Goal: Transaction & Acquisition: Purchase product/service

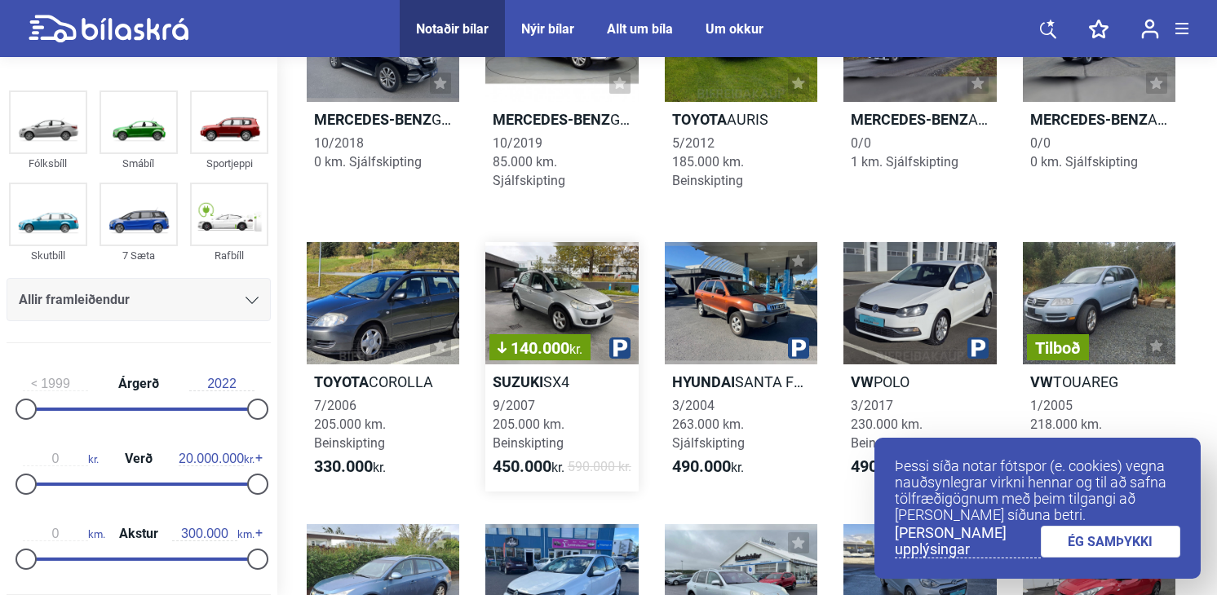
scroll to position [268, 0]
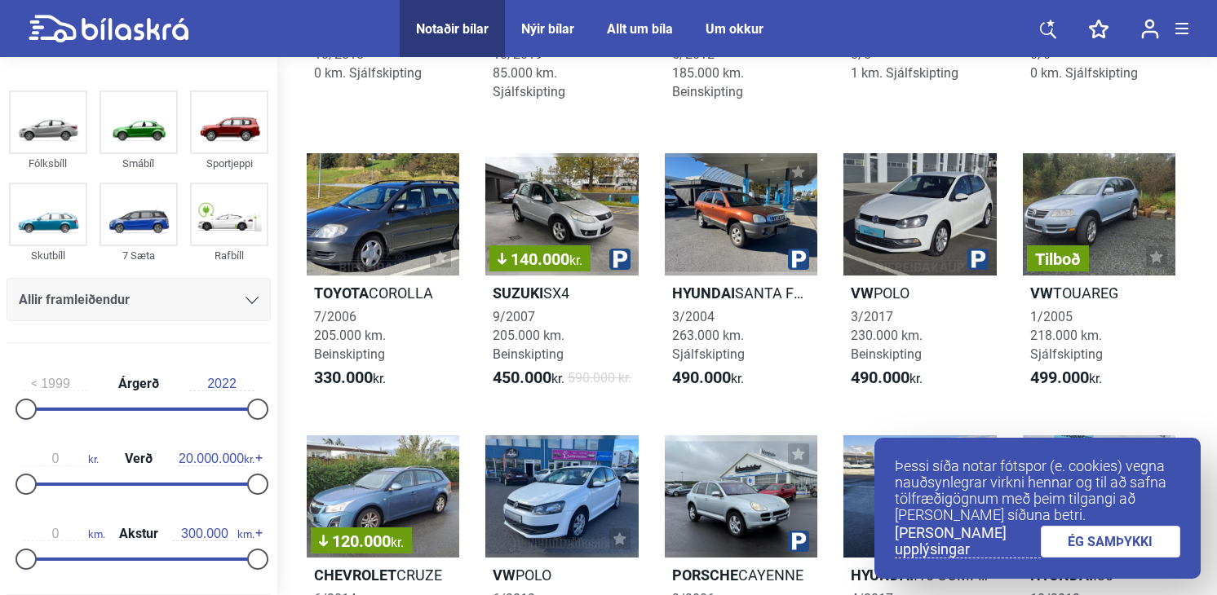
click at [1080, 544] on link "ÉG SAMÞYKKI" at bounding box center [1111, 542] width 140 height 32
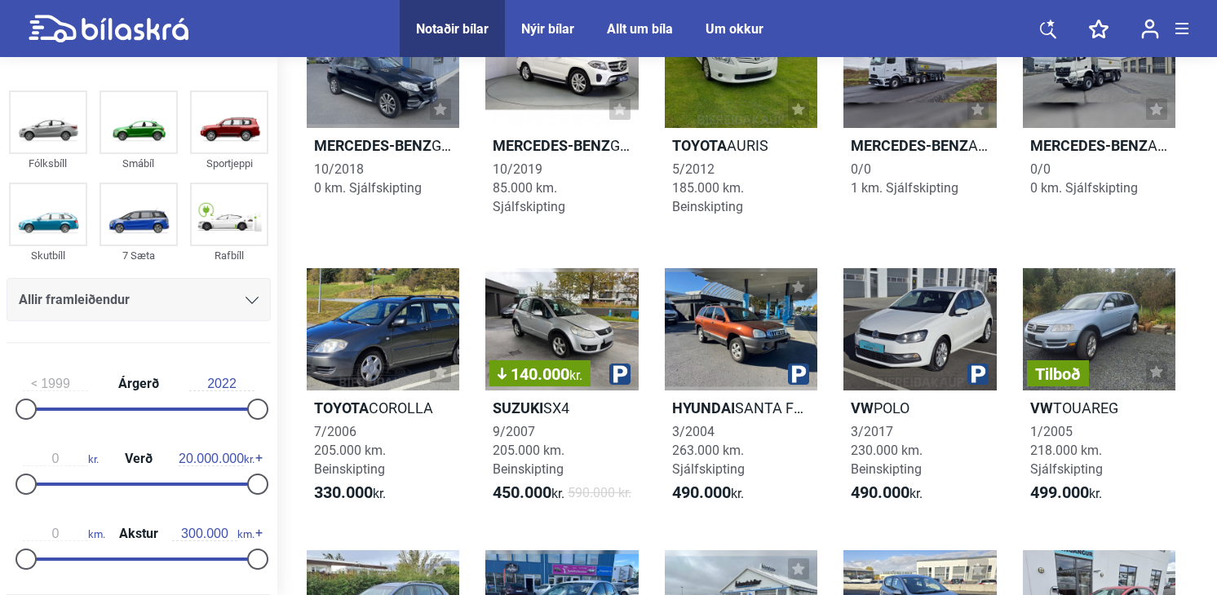
scroll to position [0, 0]
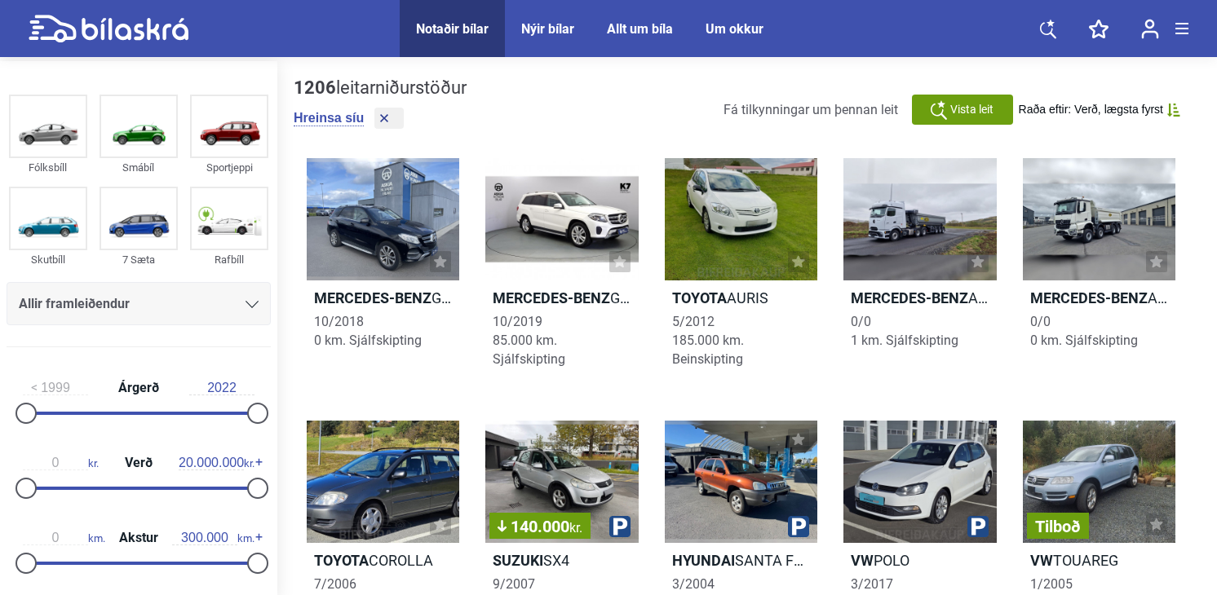
click at [250, 302] on icon at bounding box center [252, 304] width 13 height 7
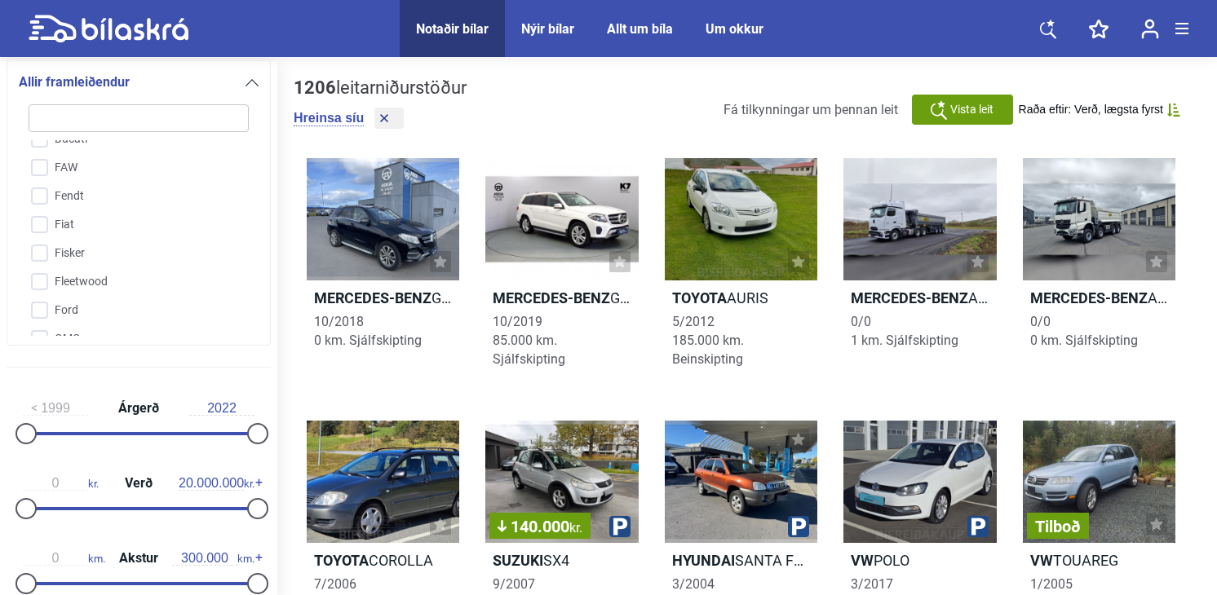
scroll to position [1124, 0]
click at [42, 202] on input "Ford" at bounding box center [128, 202] width 222 height 29
checkbox input "true"
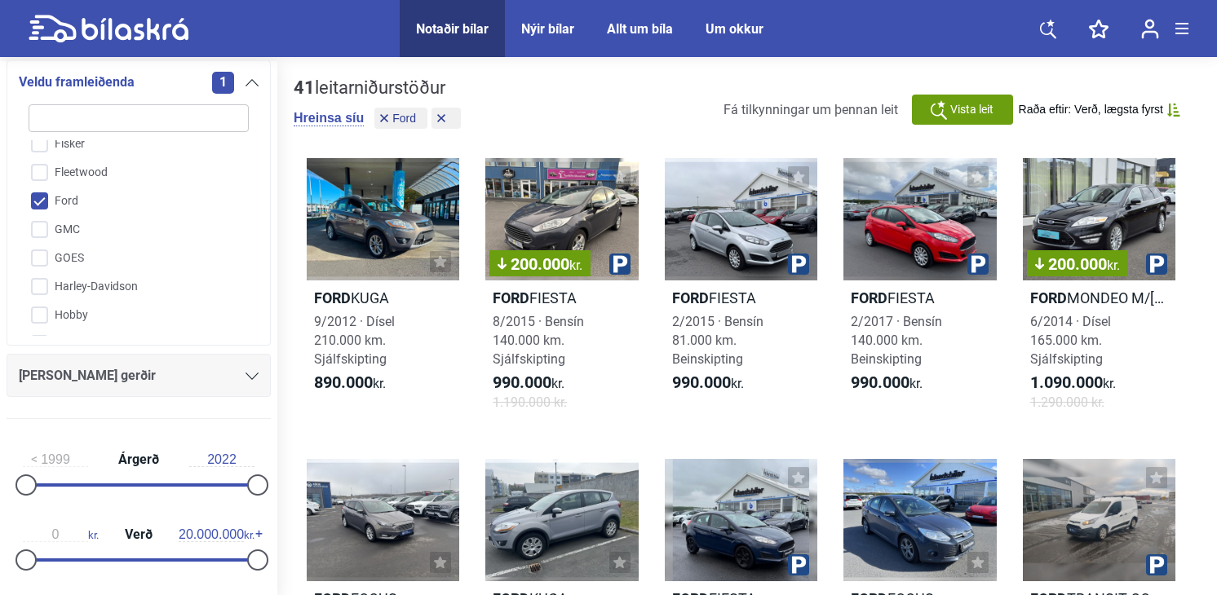
click at [246, 376] on icon at bounding box center [252, 376] width 13 height 7
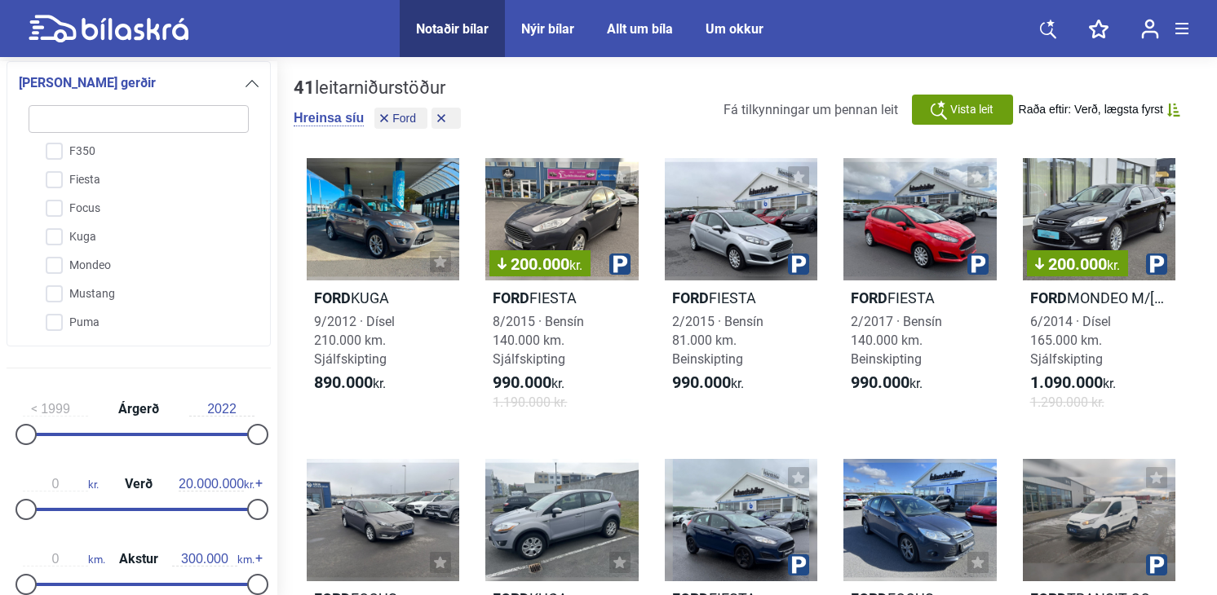
scroll to position [176, 0]
click at [96, 290] on input "Mustang" at bounding box center [128, 294] width 222 height 29
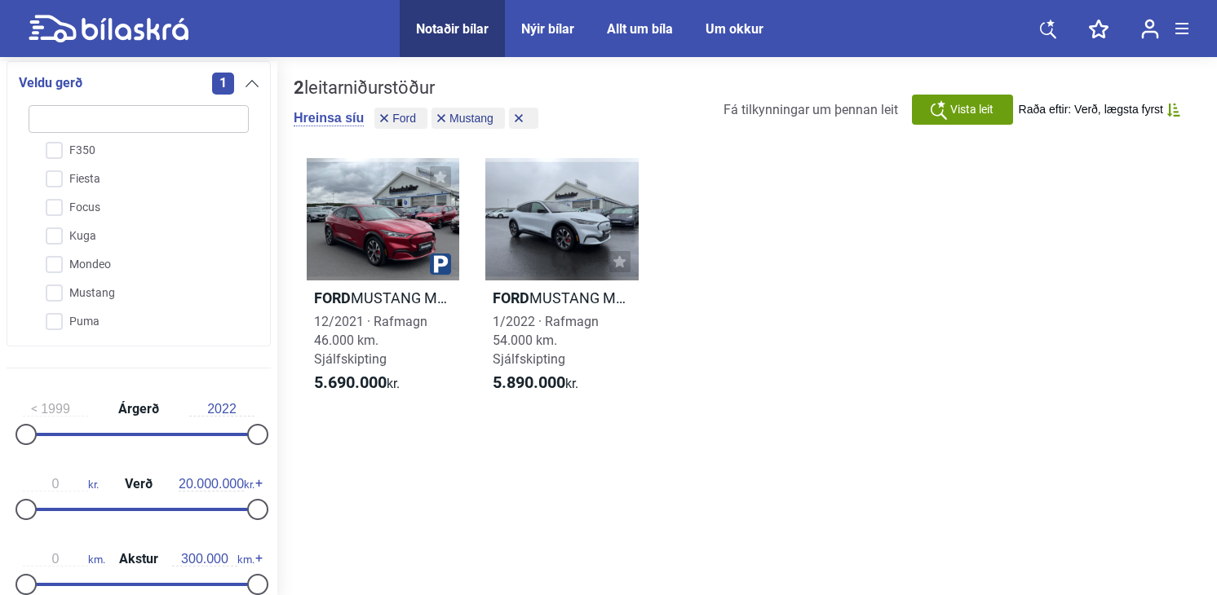
checkbox input "false"
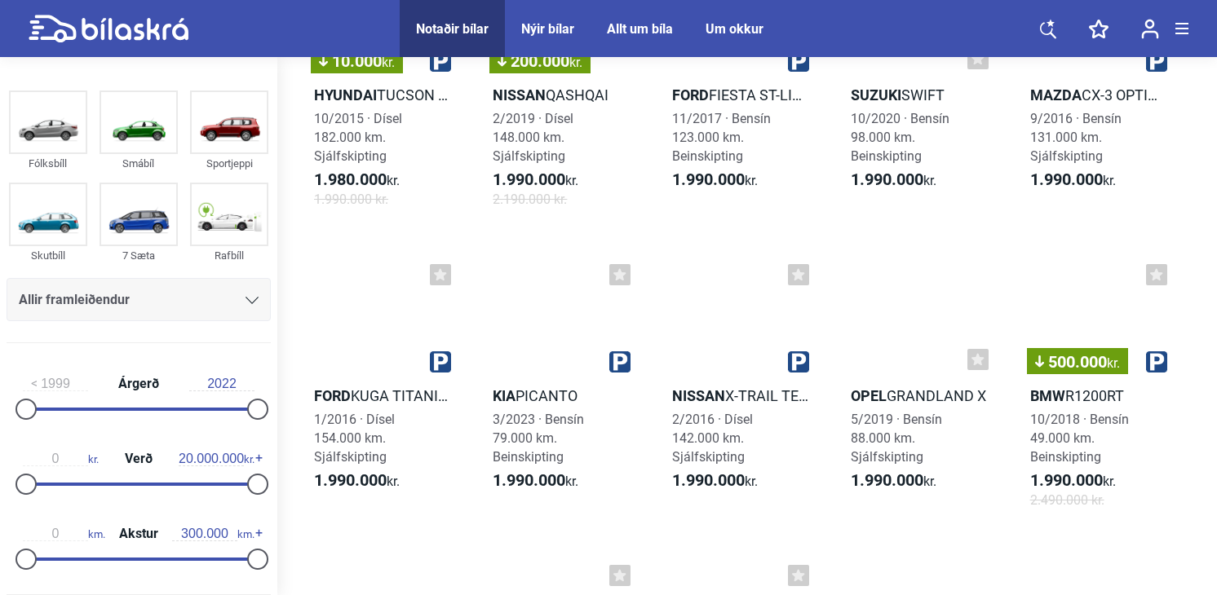
scroll to position [7863, 0]
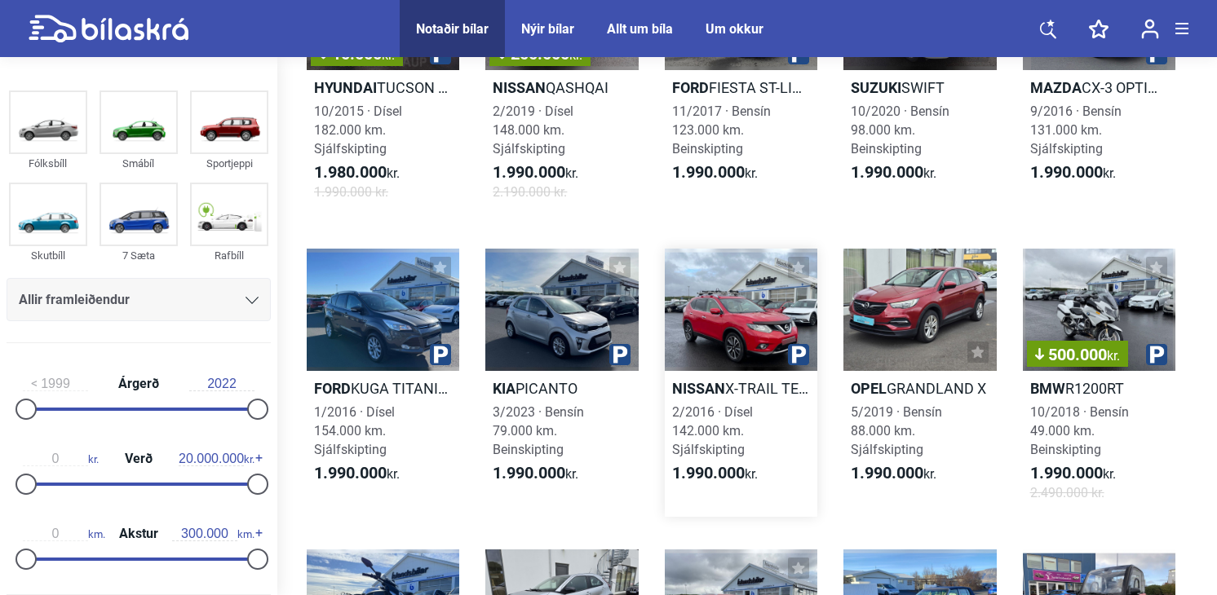
click at [734, 368] on div at bounding box center [741, 310] width 153 height 122
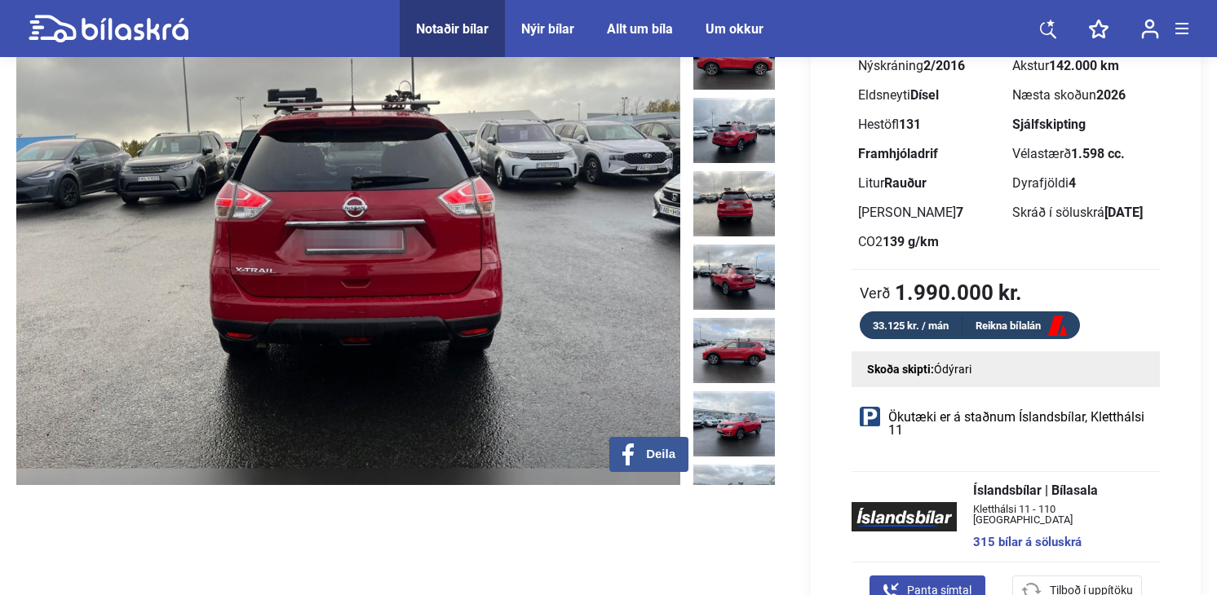
scroll to position [179, 0]
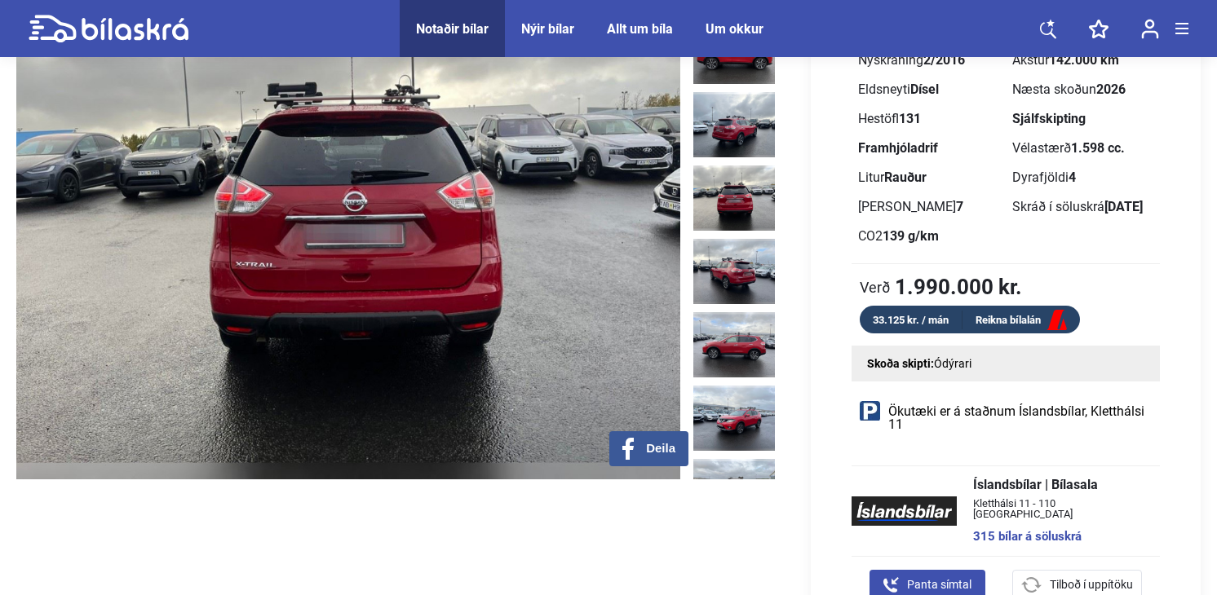
click at [622, 321] on img at bounding box center [348, 212] width 664 height 534
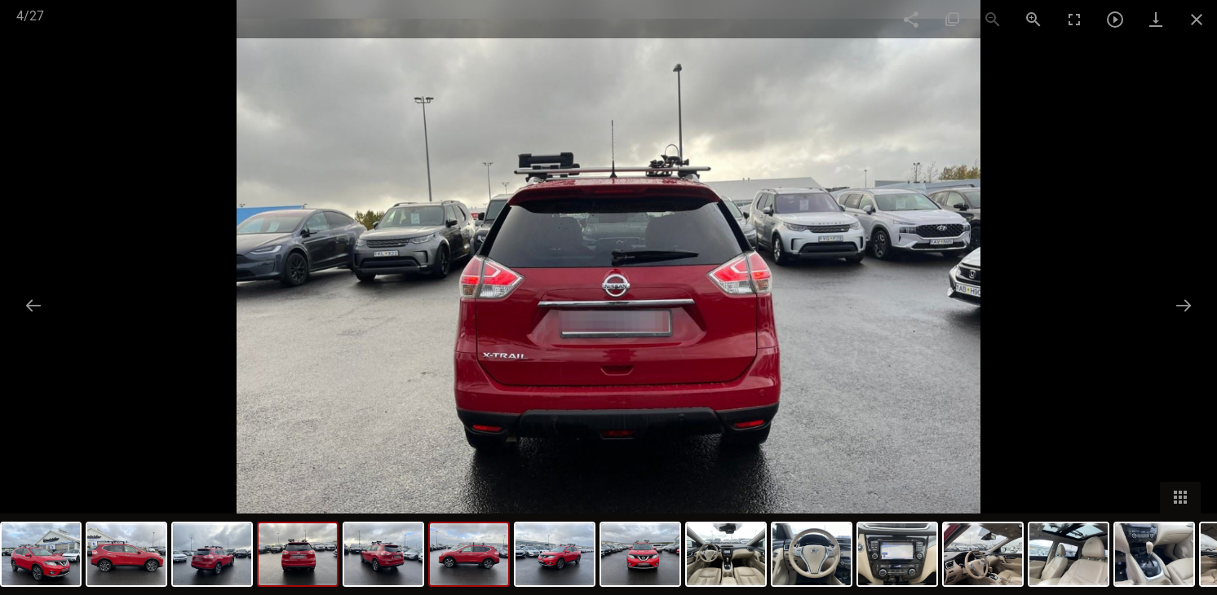
click at [473, 562] on img at bounding box center [469, 555] width 78 height 62
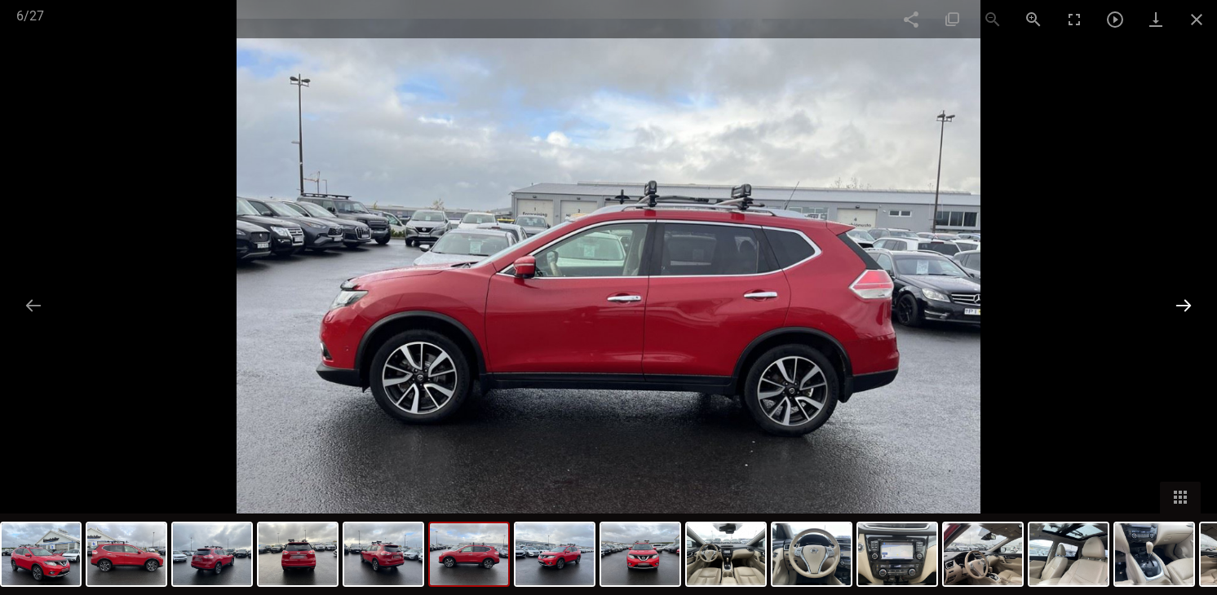
click at [1172, 307] on button at bounding box center [1183, 306] width 34 height 32
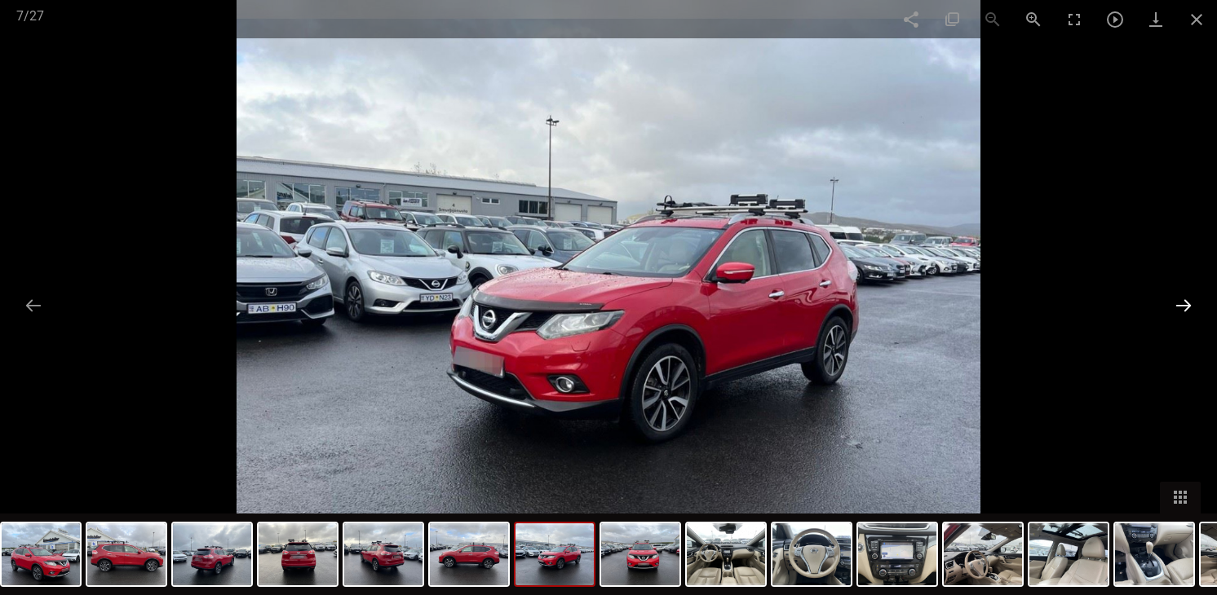
click at [1172, 307] on button at bounding box center [1183, 306] width 34 height 32
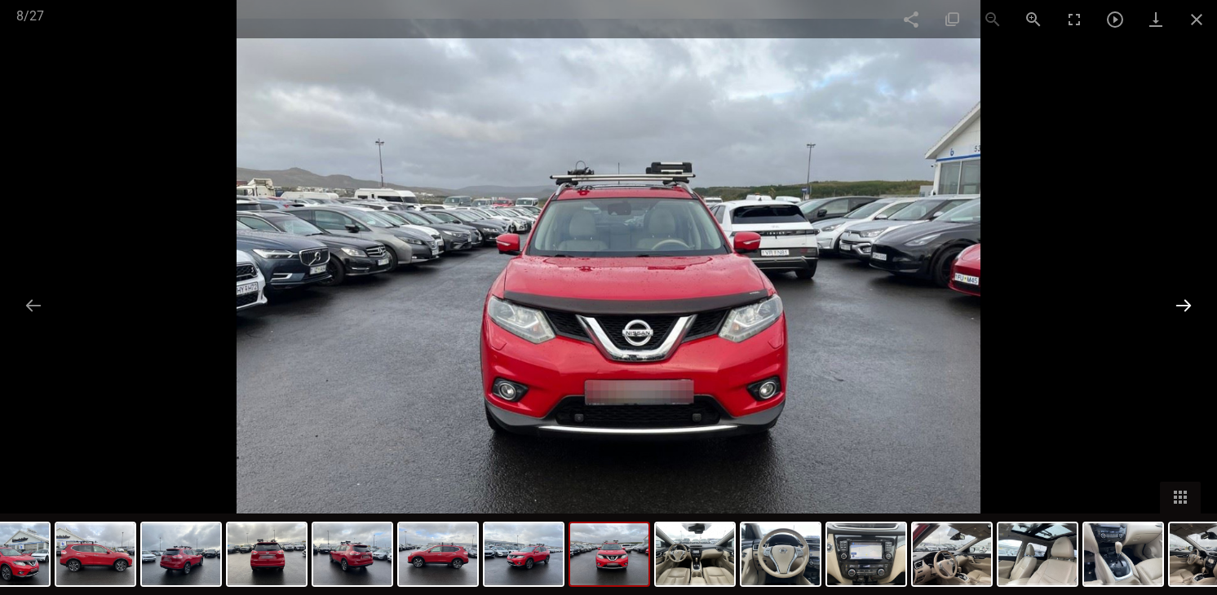
click at [1172, 307] on button at bounding box center [1183, 306] width 34 height 32
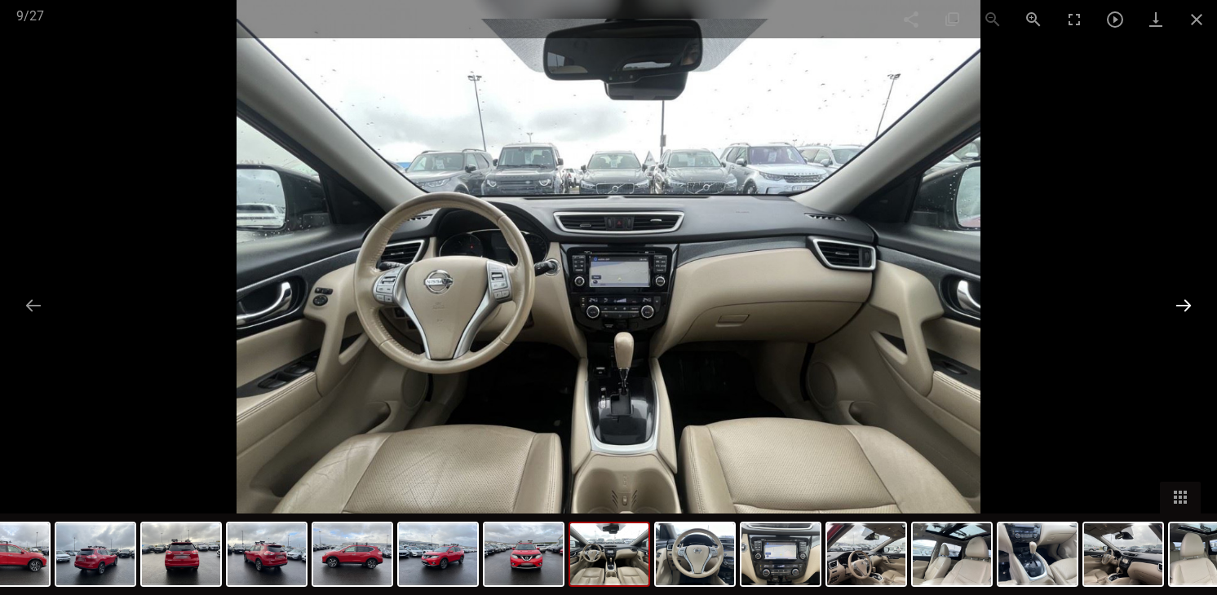
click at [1172, 307] on button at bounding box center [1183, 306] width 34 height 32
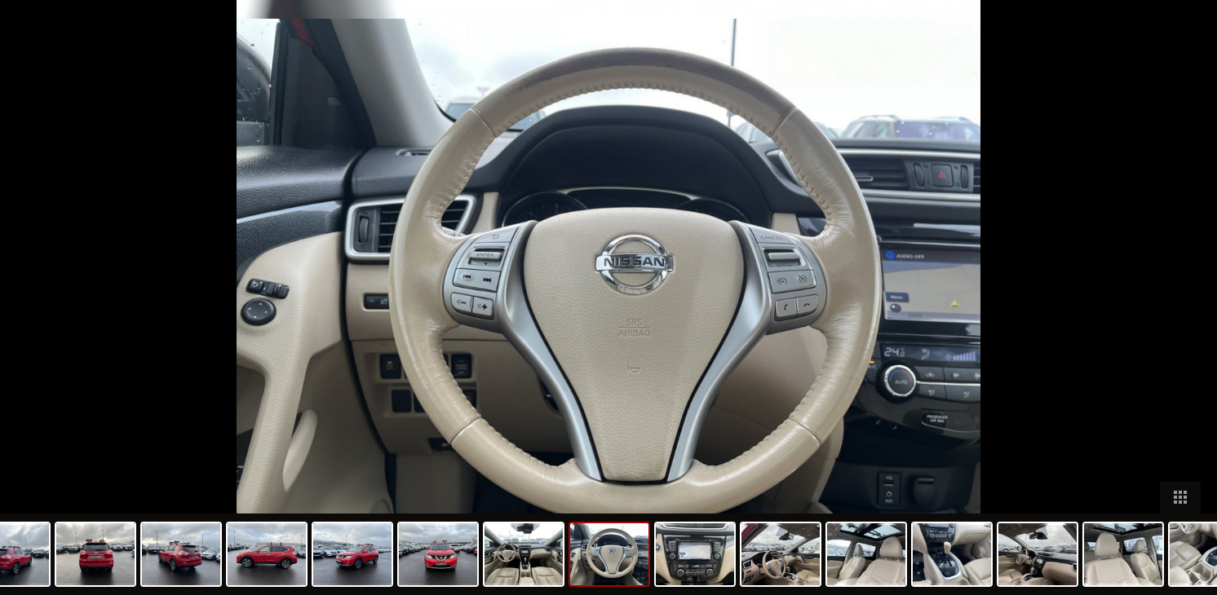
click at [1172, 307] on div at bounding box center [608, 297] width 1217 height 595
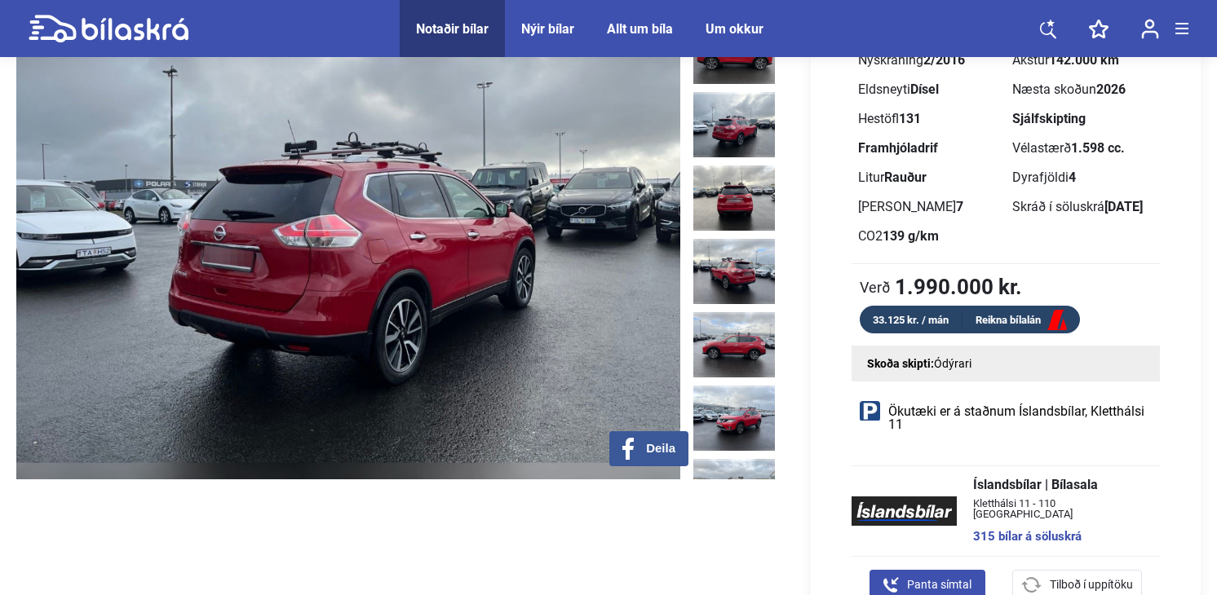
click at [723, 108] on img at bounding box center [734, 124] width 82 height 65
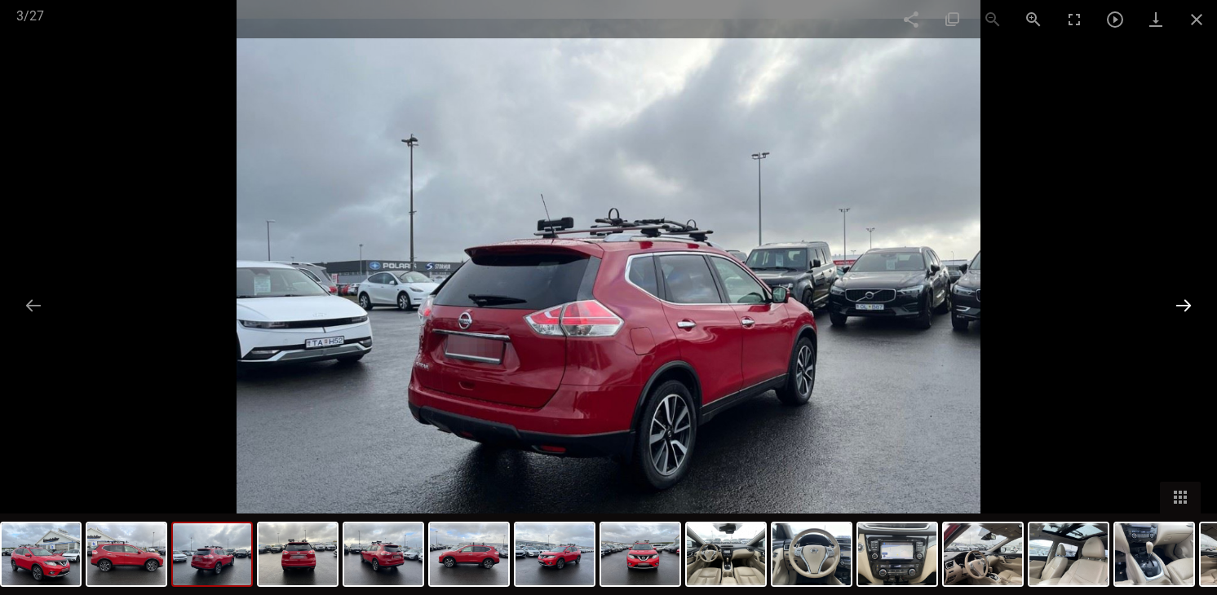
click at [1180, 301] on button at bounding box center [1183, 306] width 34 height 32
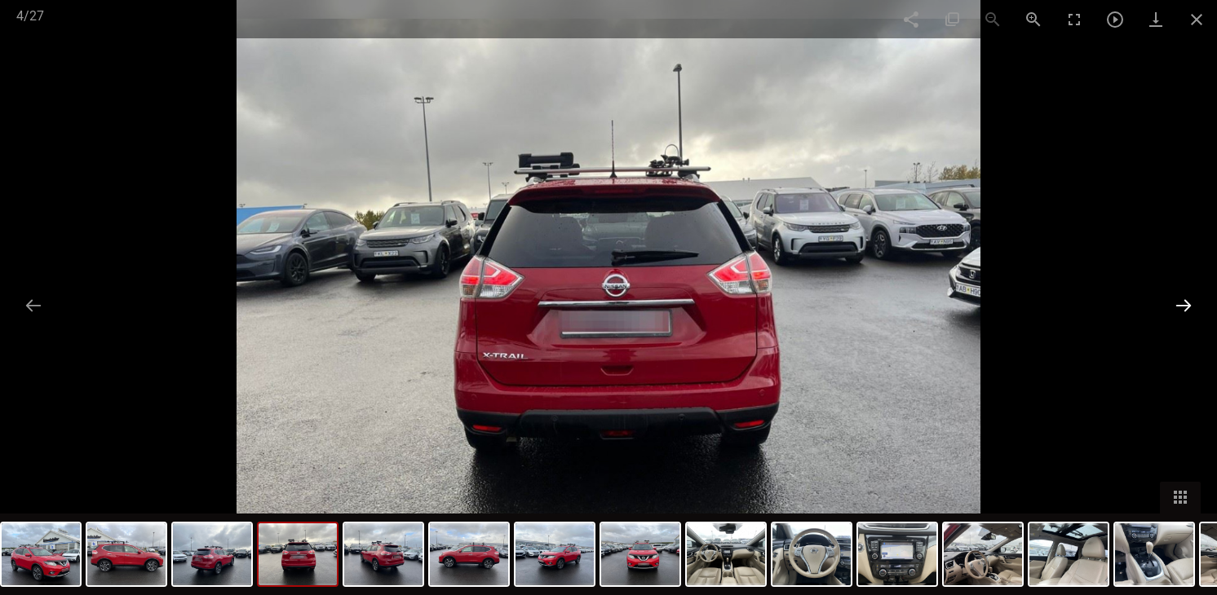
click at [1180, 301] on button at bounding box center [1183, 306] width 34 height 32
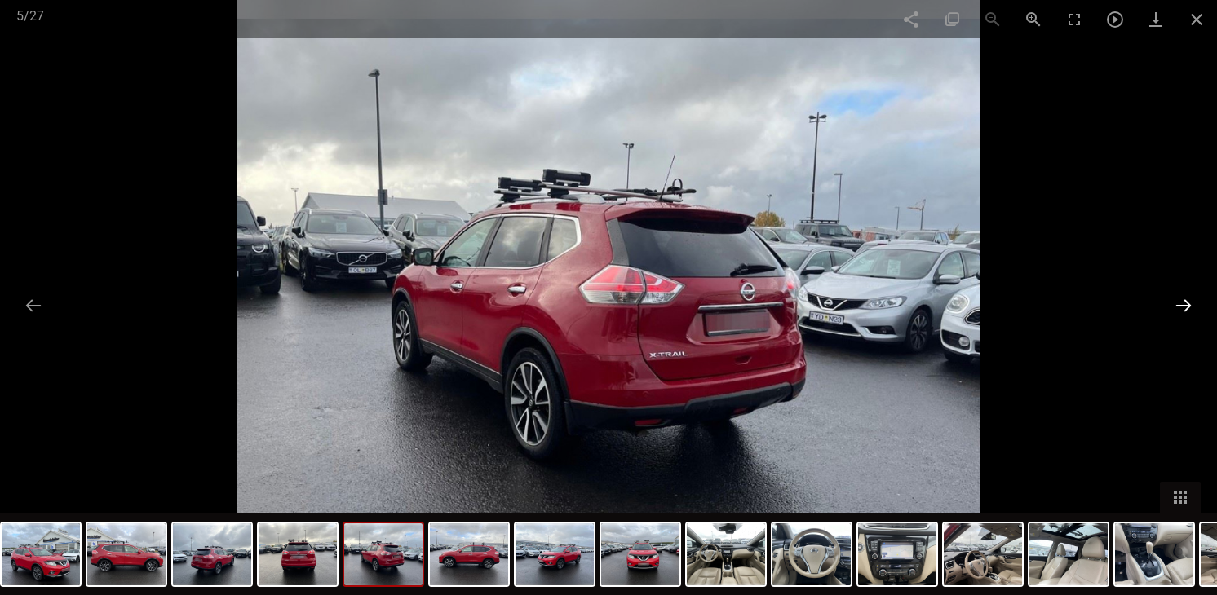
click at [1180, 301] on button at bounding box center [1183, 306] width 34 height 32
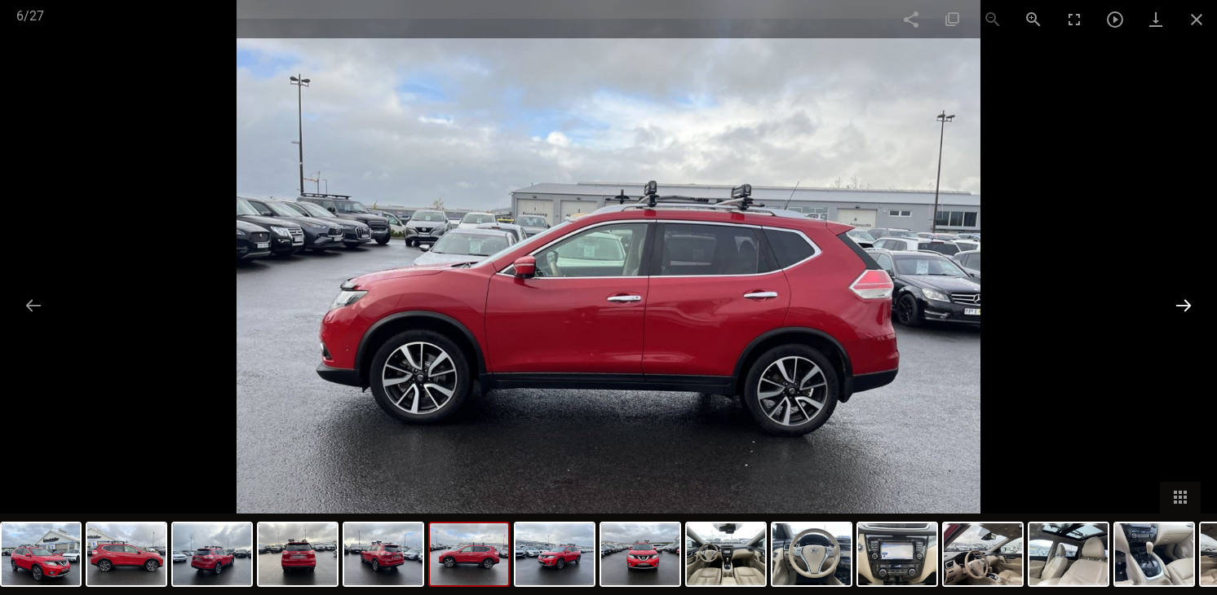
click at [1180, 301] on button at bounding box center [1183, 306] width 34 height 32
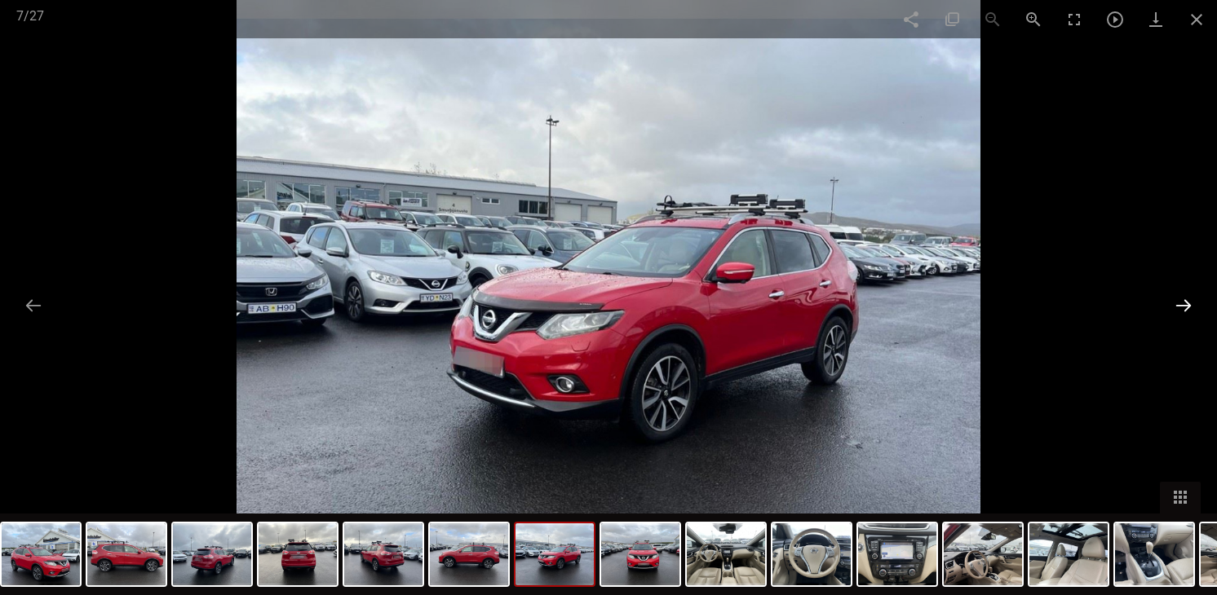
click at [1180, 301] on button at bounding box center [1183, 306] width 34 height 32
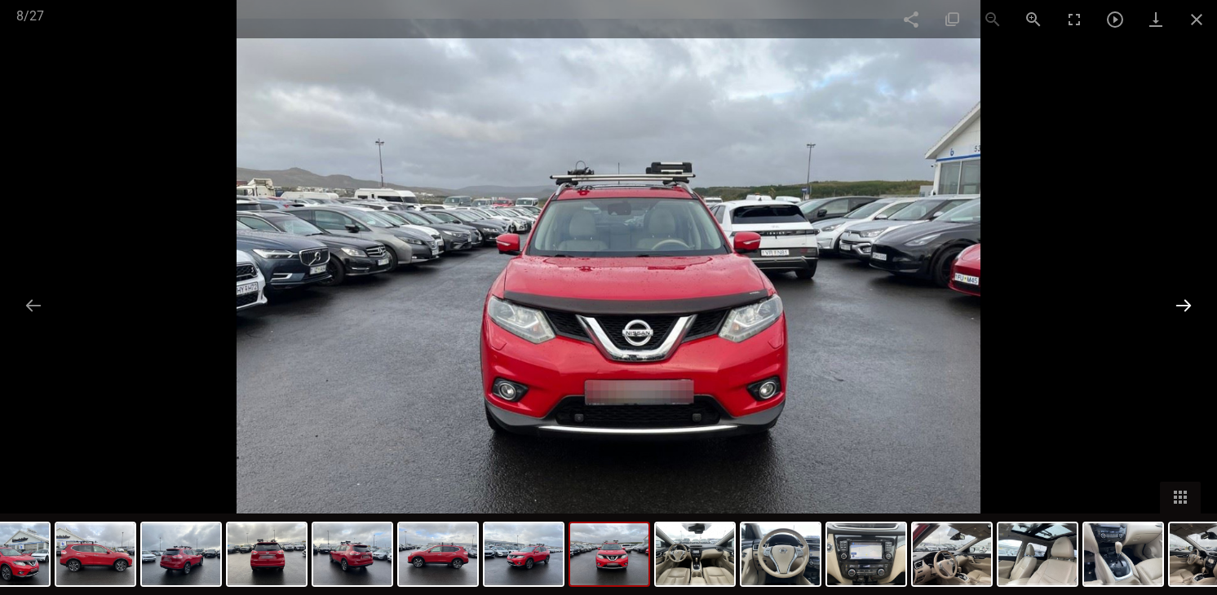
click at [1180, 301] on button at bounding box center [1183, 306] width 34 height 32
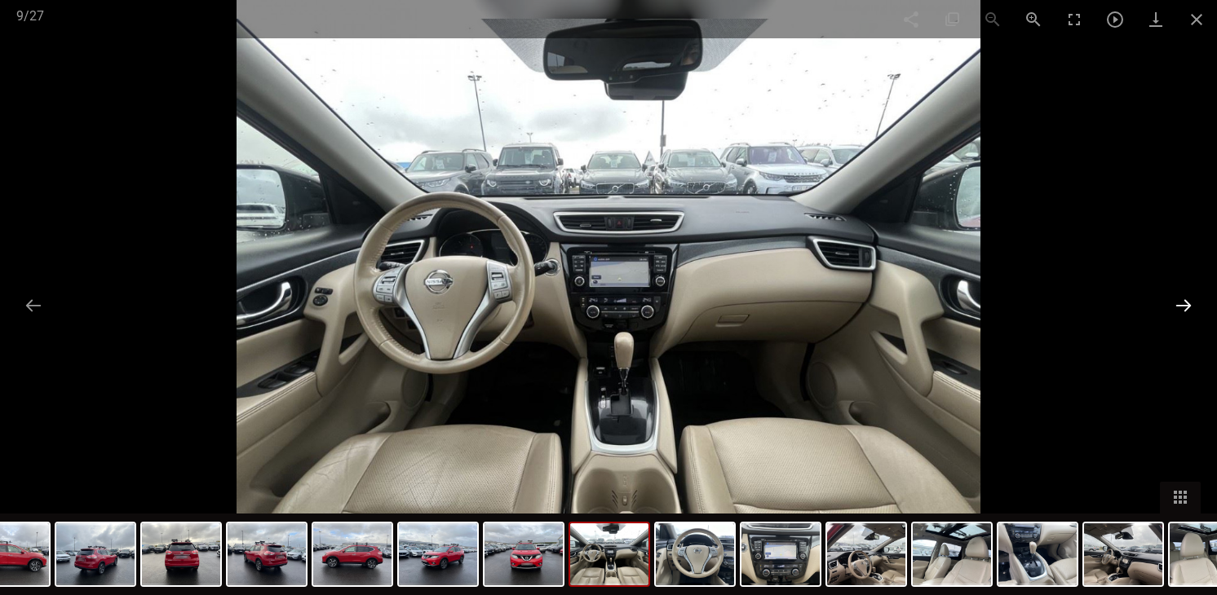
click at [1180, 301] on button at bounding box center [1183, 306] width 34 height 32
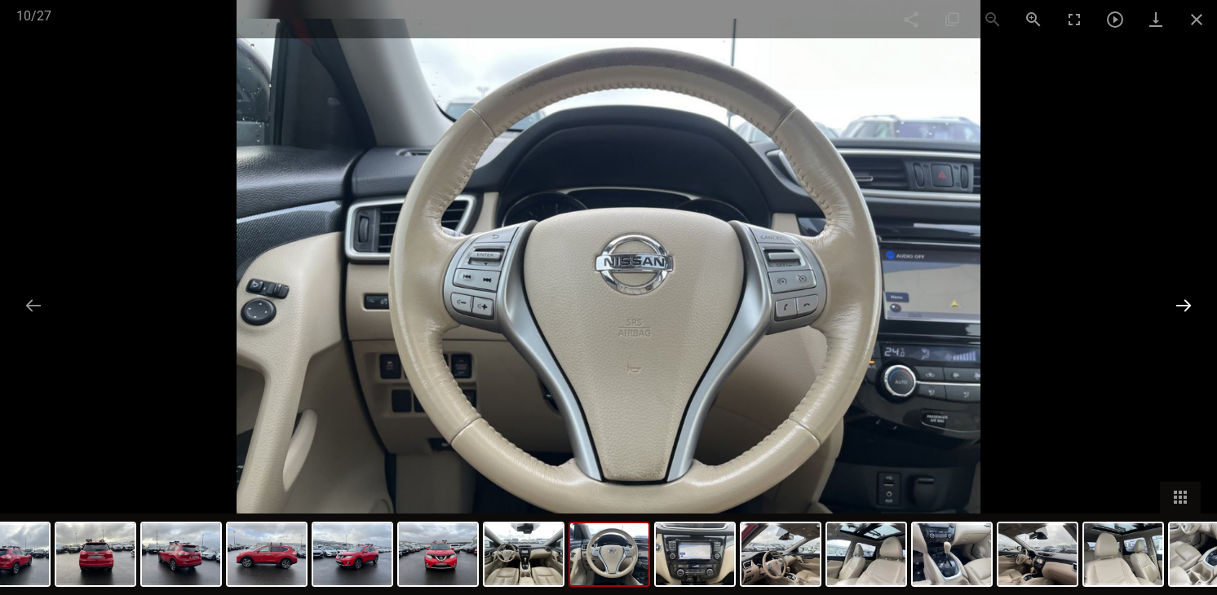
click at [1180, 301] on button at bounding box center [1183, 306] width 34 height 32
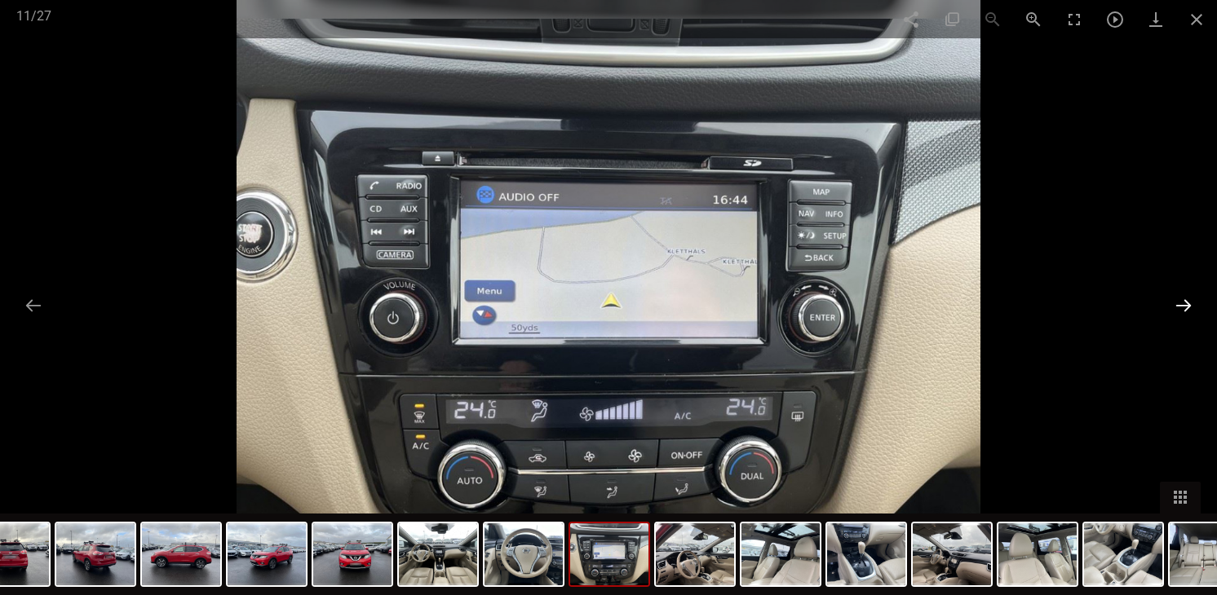
click at [1180, 301] on button at bounding box center [1183, 306] width 34 height 32
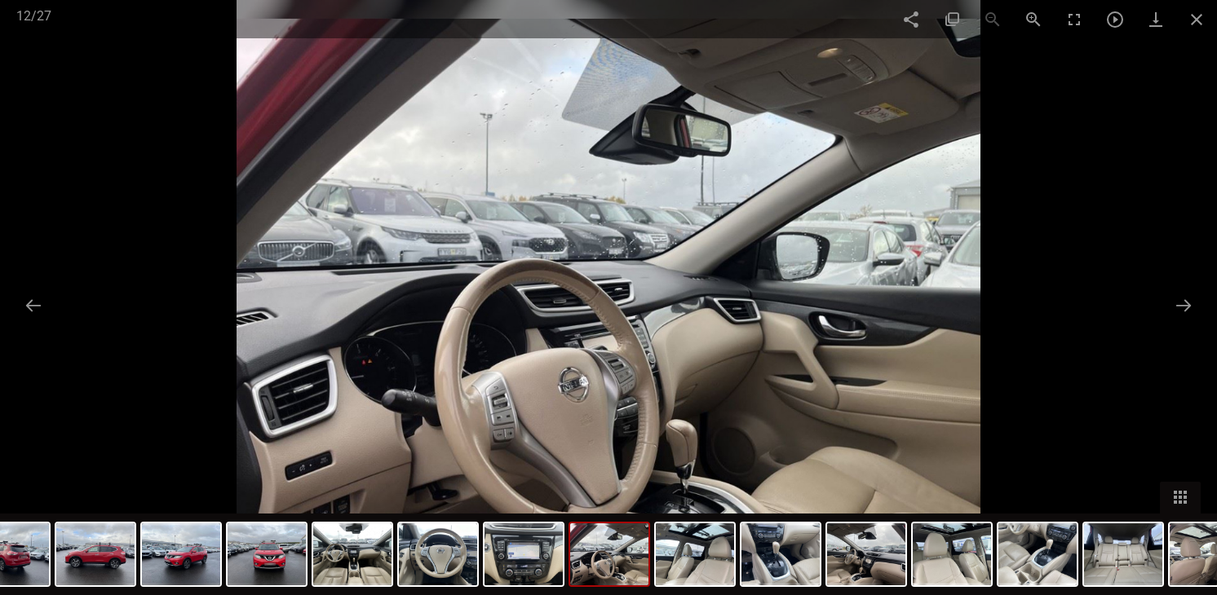
scroll to position [7863, 0]
